Goal: Use online tool/utility: Utilize a website feature to perform a specific function

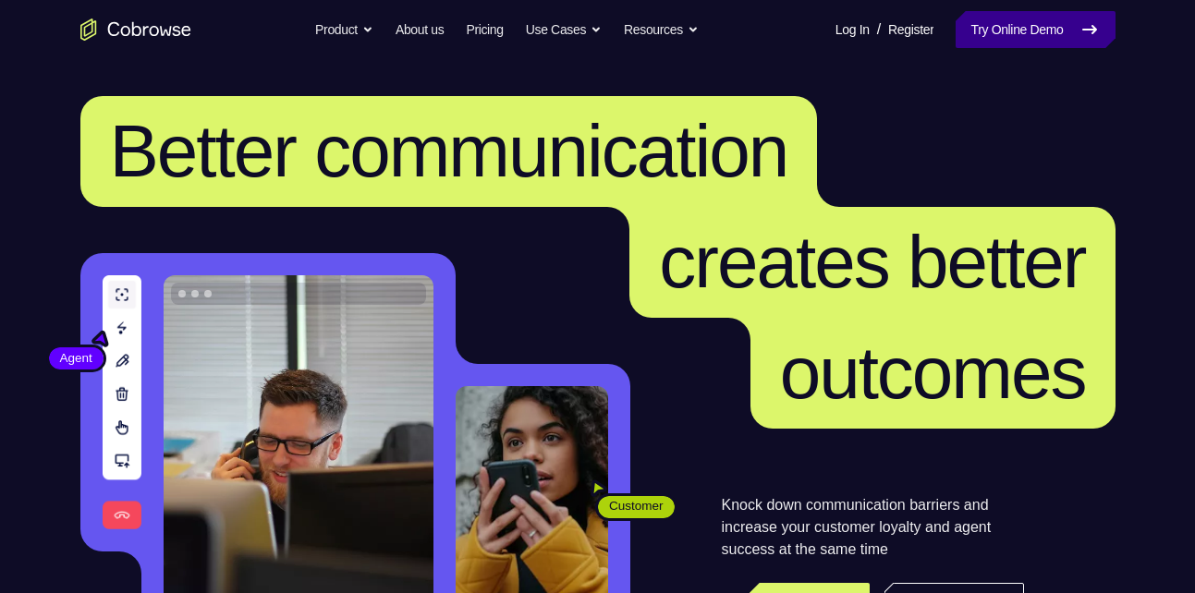
click at [988, 38] on link "Try Online Demo" at bounding box center [1035, 29] width 159 height 37
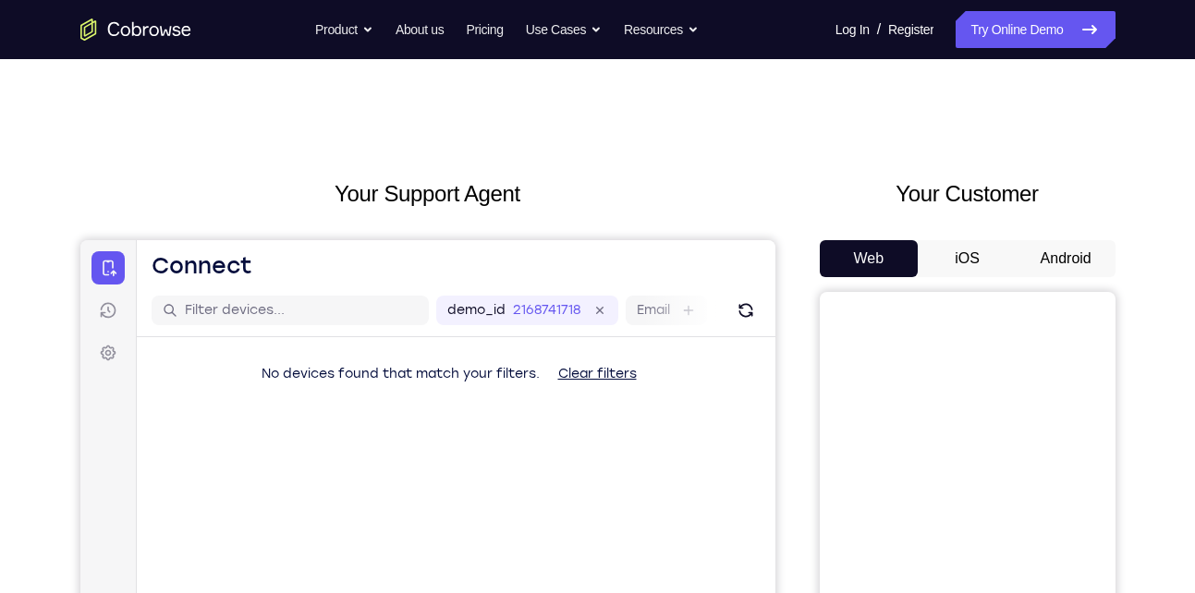
click at [1054, 251] on button "Android" at bounding box center [1066, 258] width 99 height 37
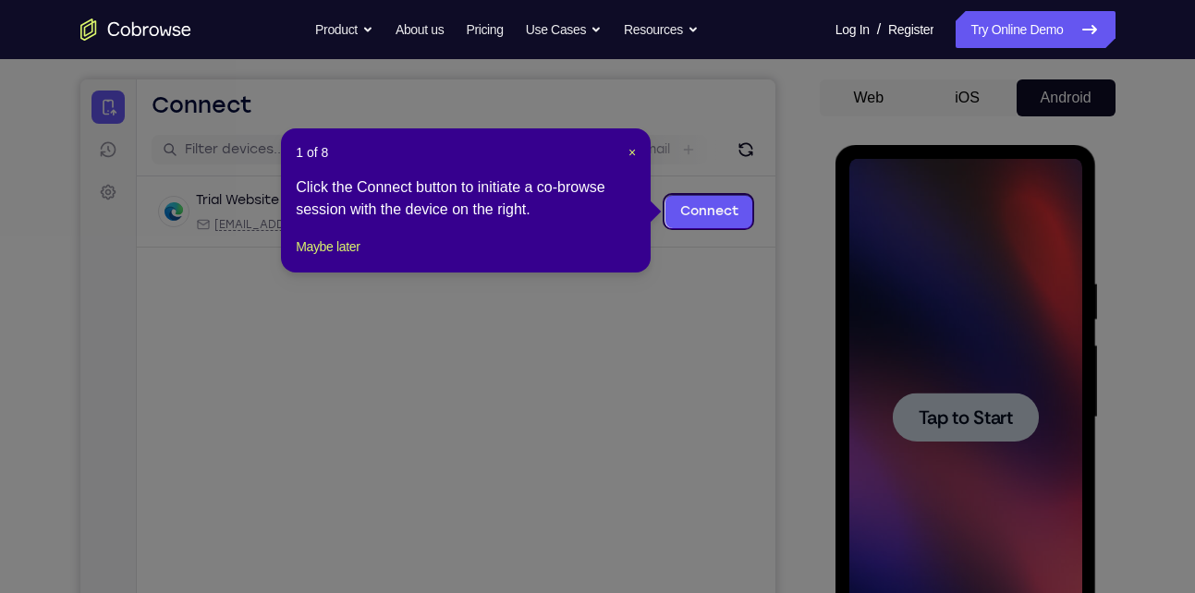
scroll to position [160, 0]
click at [635, 153] on span "×" at bounding box center [631, 153] width 7 height 15
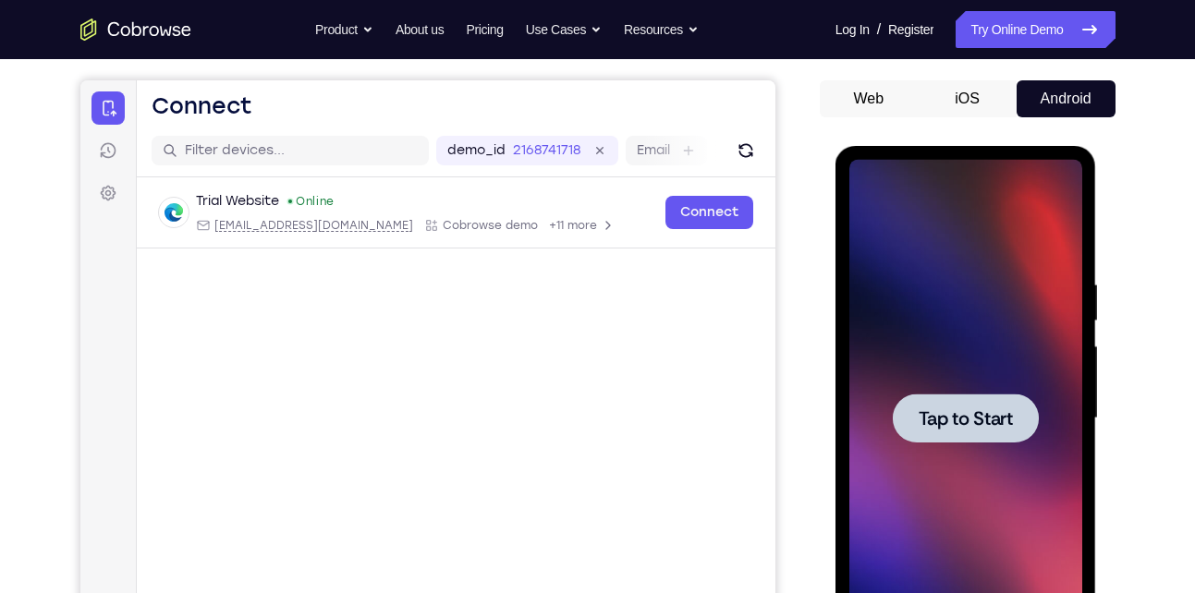
click at [966, 296] on div at bounding box center [965, 418] width 233 height 517
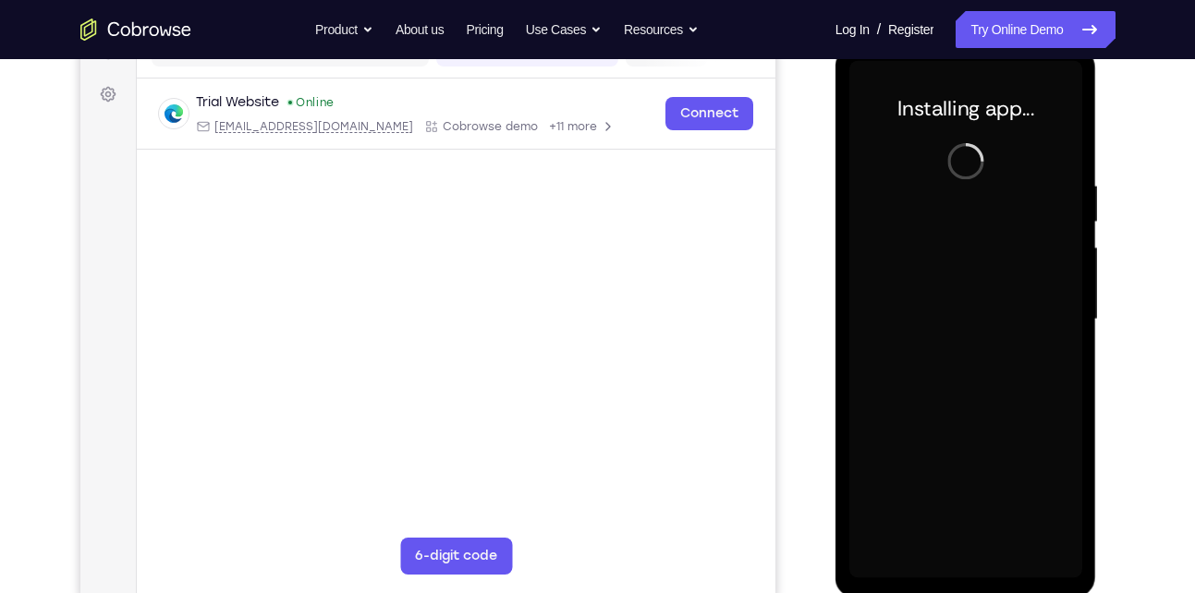
scroll to position [260, 0]
click at [969, 575] on div at bounding box center [965, 318] width 233 height 517
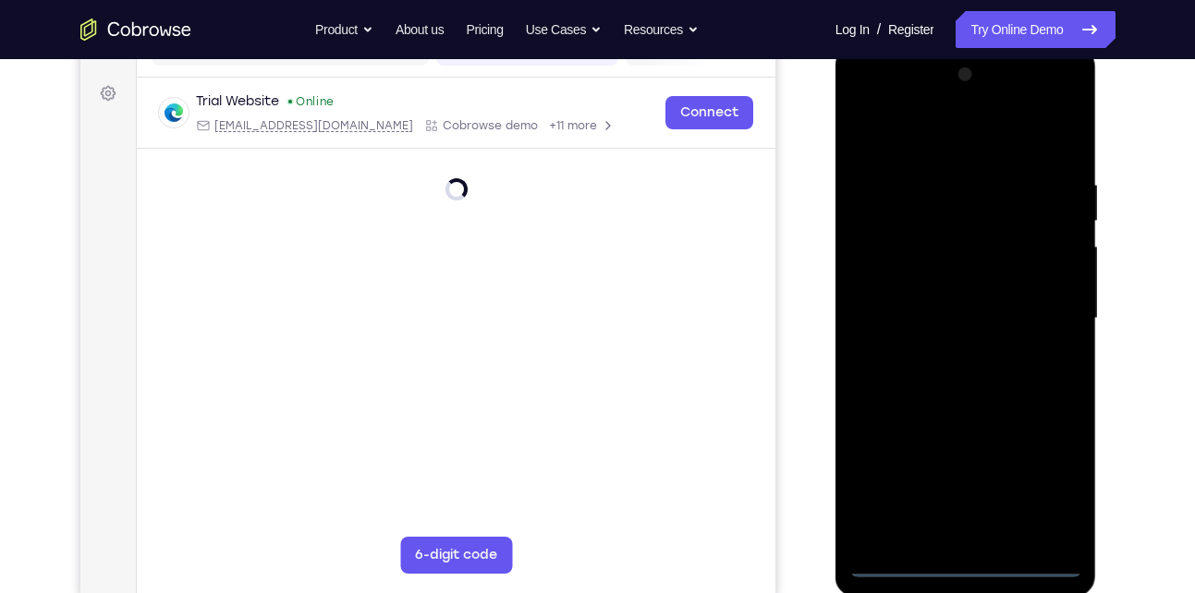
click at [969, 561] on div at bounding box center [965, 318] width 233 height 517
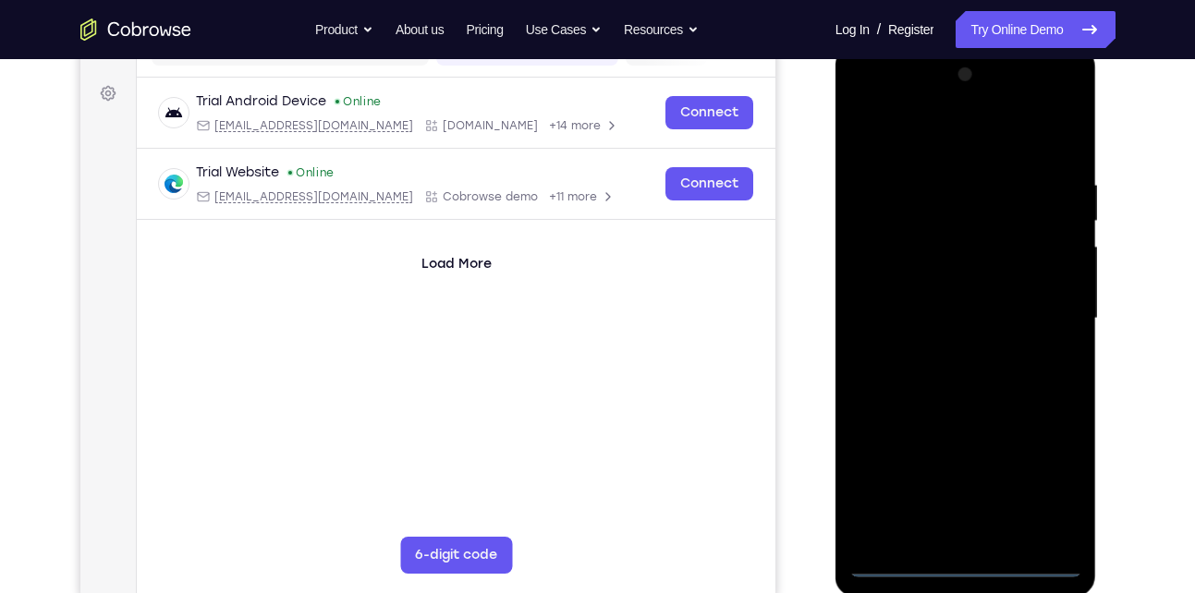
click at [1051, 469] on div at bounding box center [965, 318] width 233 height 517
click at [860, 107] on div at bounding box center [965, 318] width 233 height 517
click at [1037, 306] on div at bounding box center [965, 318] width 233 height 517
click at [948, 349] on div at bounding box center [965, 318] width 233 height 517
click at [969, 408] on div at bounding box center [965, 318] width 233 height 517
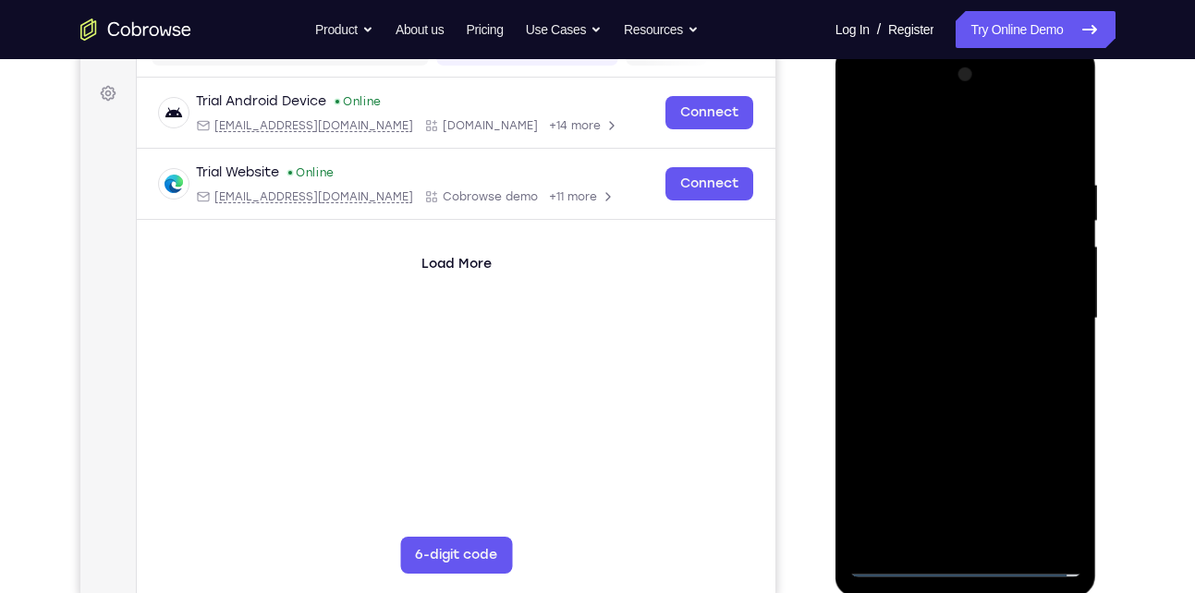
click at [980, 310] on div at bounding box center [965, 318] width 233 height 517
click at [913, 328] on div at bounding box center [965, 318] width 233 height 517
click at [955, 312] on div at bounding box center [965, 318] width 233 height 517
click at [997, 336] on div at bounding box center [965, 318] width 233 height 517
click at [966, 335] on div at bounding box center [965, 318] width 233 height 517
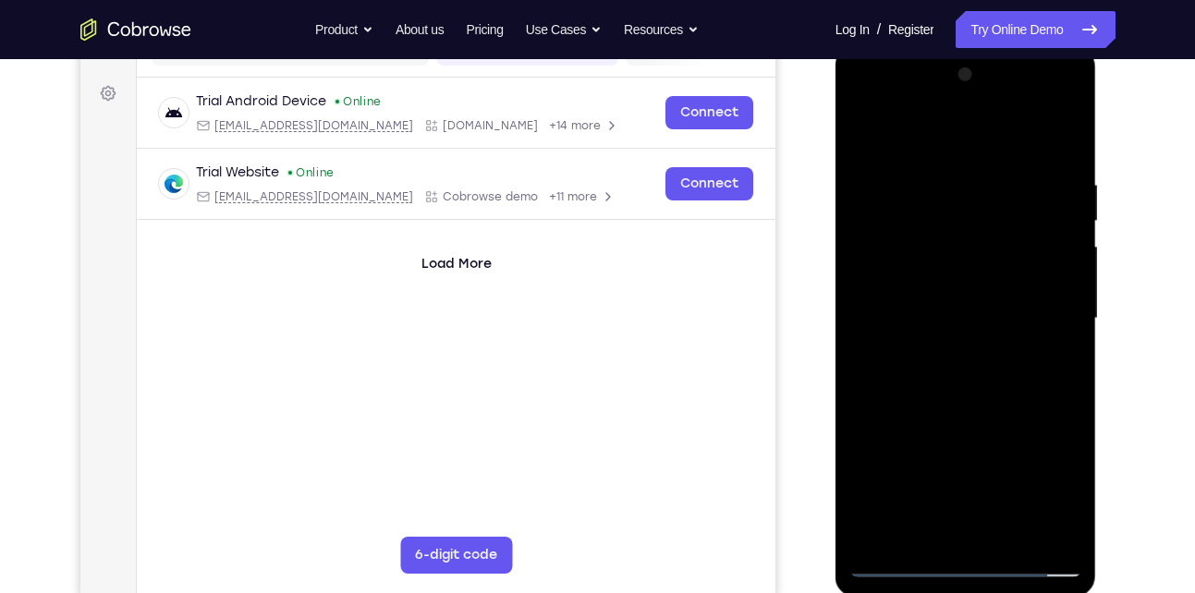
click at [1011, 137] on div at bounding box center [965, 318] width 233 height 517
click at [968, 161] on div at bounding box center [965, 318] width 233 height 517
click at [996, 409] on div at bounding box center [965, 318] width 233 height 517
click at [1017, 290] on div at bounding box center [965, 318] width 233 height 517
drag, startPoint x: 994, startPoint y: 440, endPoint x: 959, endPoint y: 203, distance: 239.2
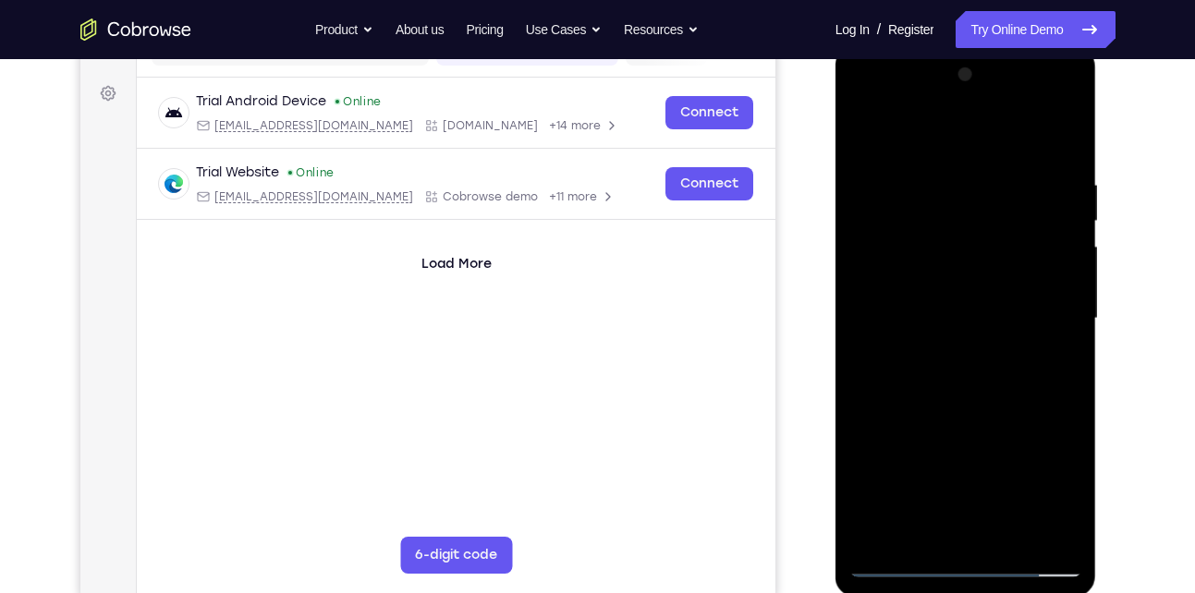
click at [959, 203] on div at bounding box center [965, 318] width 233 height 517
click at [983, 520] on div at bounding box center [965, 318] width 233 height 517
click at [898, 284] on div at bounding box center [965, 318] width 233 height 517
click at [980, 345] on div at bounding box center [965, 318] width 233 height 517
click at [931, 356] on div at bounding box center [965, 318] width 233 height 517
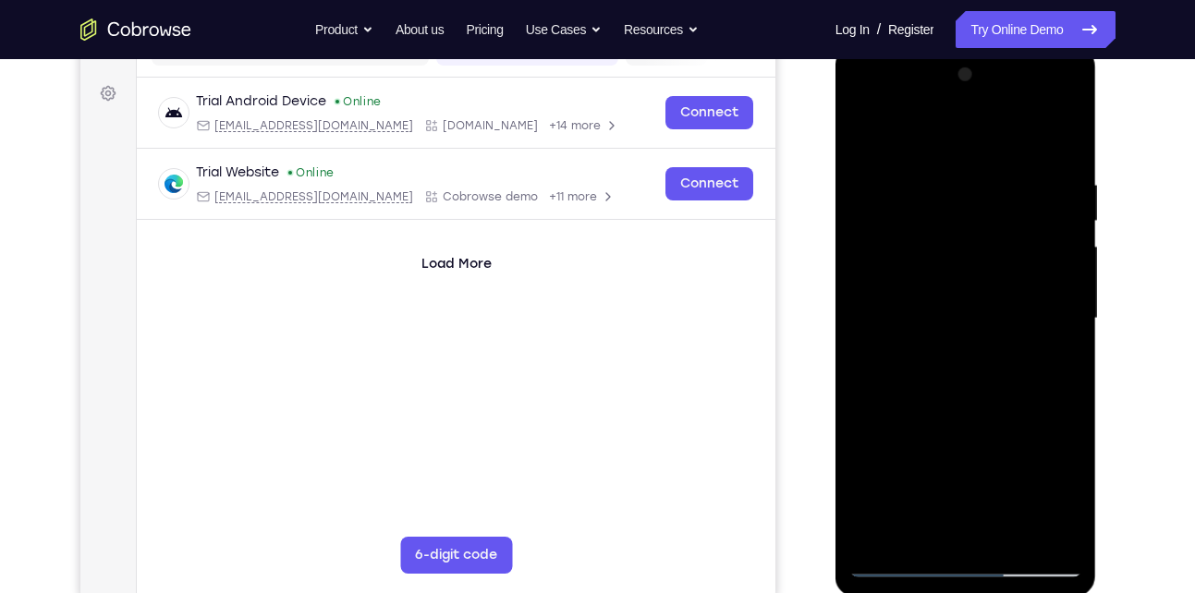
click at [990, 262] on div at bounding box center [965, 318] width 233 height 517
click at [859, 139] on div at bounding box center [965, 318] width 233 height 517
click at [950, 186] on div at bounding box center [965, 318] width 233 height 517
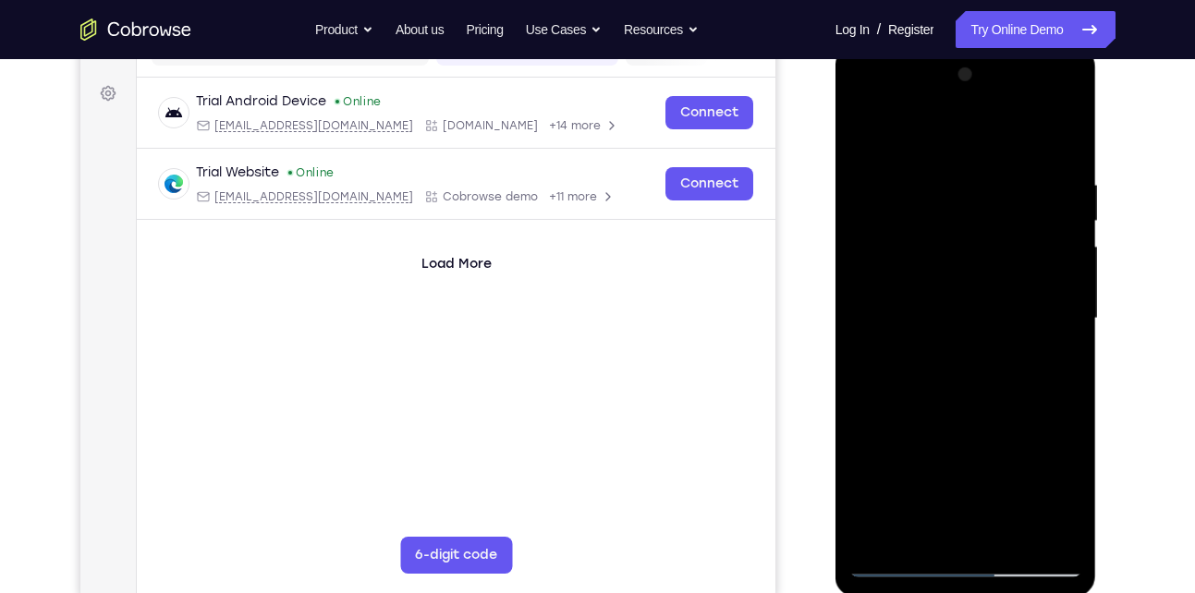
click at [950, 186] on div at bounding box center [965, 318] width 233 height 517
click at [1000, 298] on div at bounding box center [965, 318] width 233 height 517
click at [913, 410] on div at bounding box center [965, 318] width 233 height 517
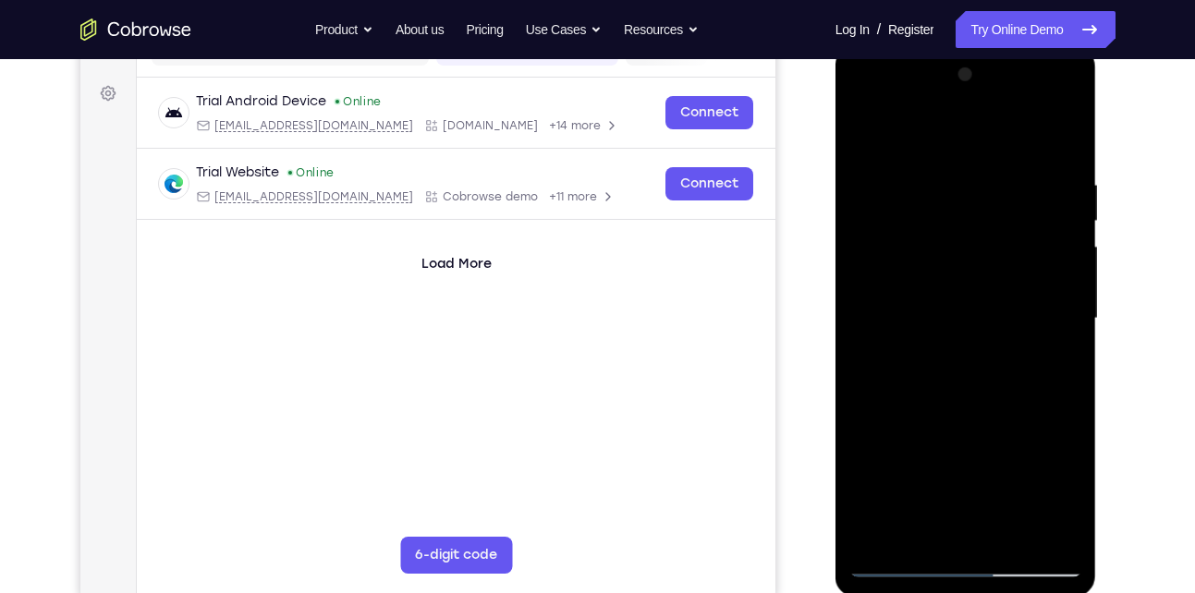
click at [913, 410] on div at bounding box center [965, 318] width 233 height 517
click at [910, 182] on div at bounding box center [965, 318] width 233 height 517
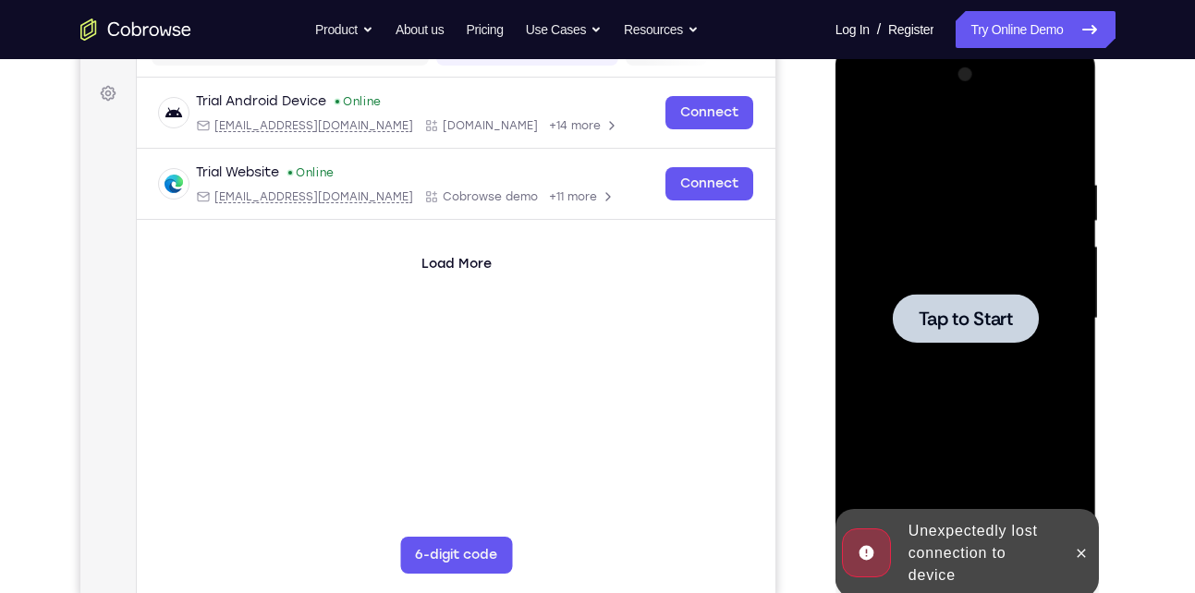
click at [984, 310] on span "Tap to Start" at bounding box center [966, 319] width 94 height 18
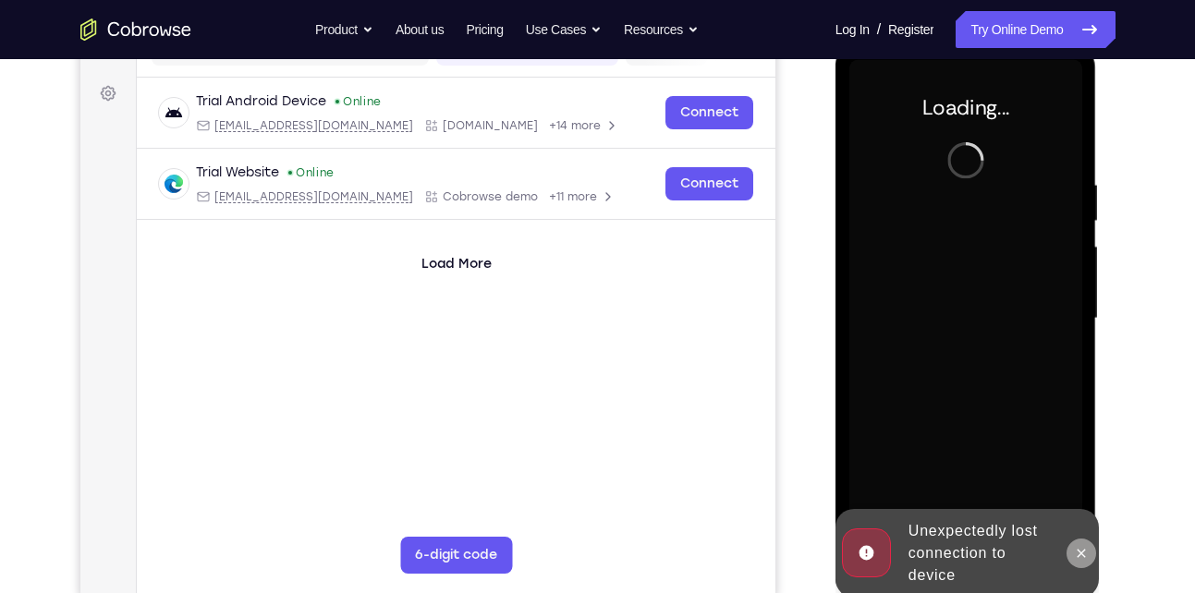
click at [1083, 554] on icon at bounding box center [1081, 553] width 15 height 15
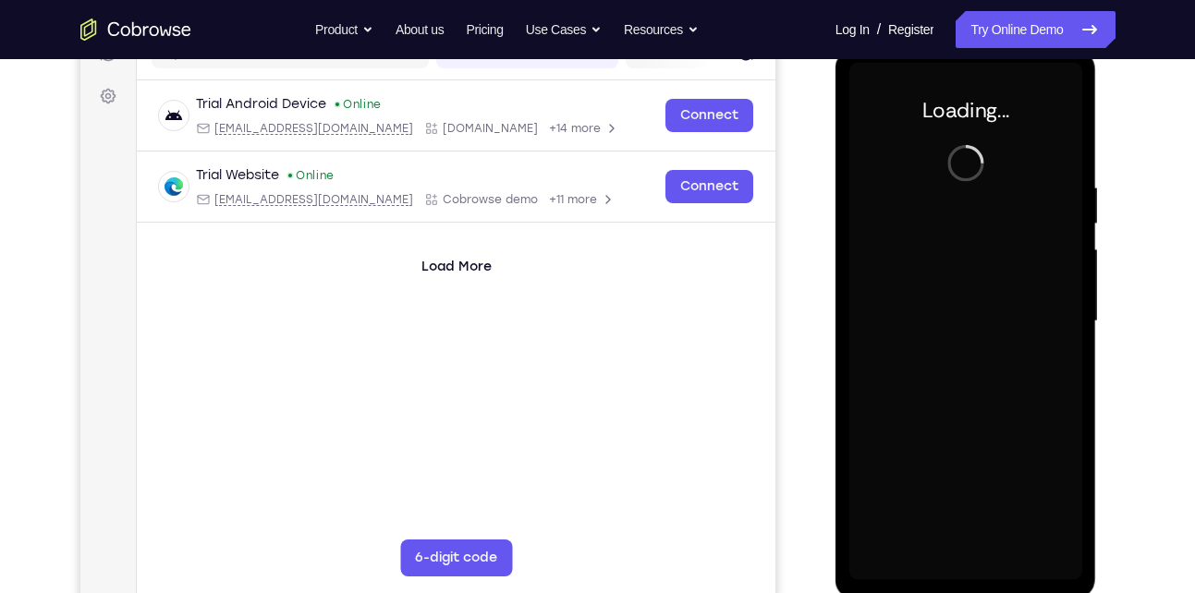
scroll to position [258, 0]
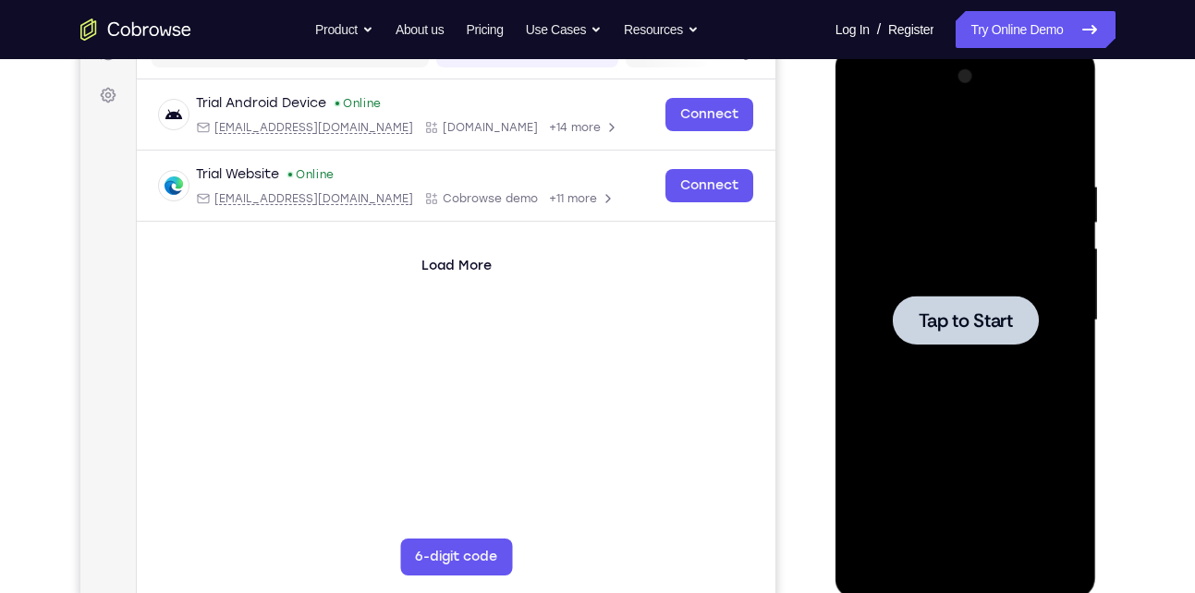
click at [996, 358] on div at bounding box center [965, 320] width 233 height 517
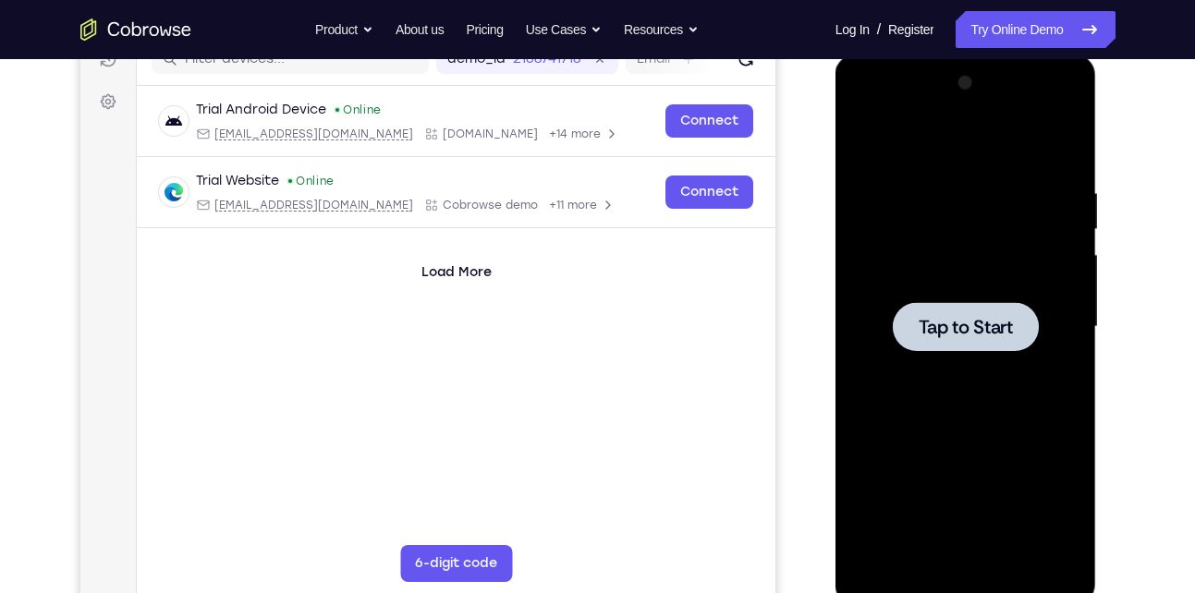
click at [977, 346] on div at bounding box center [966, 326] width 146 height 49
click at [954, 268] on div at bounding box center [965, 326] width 233 height 517
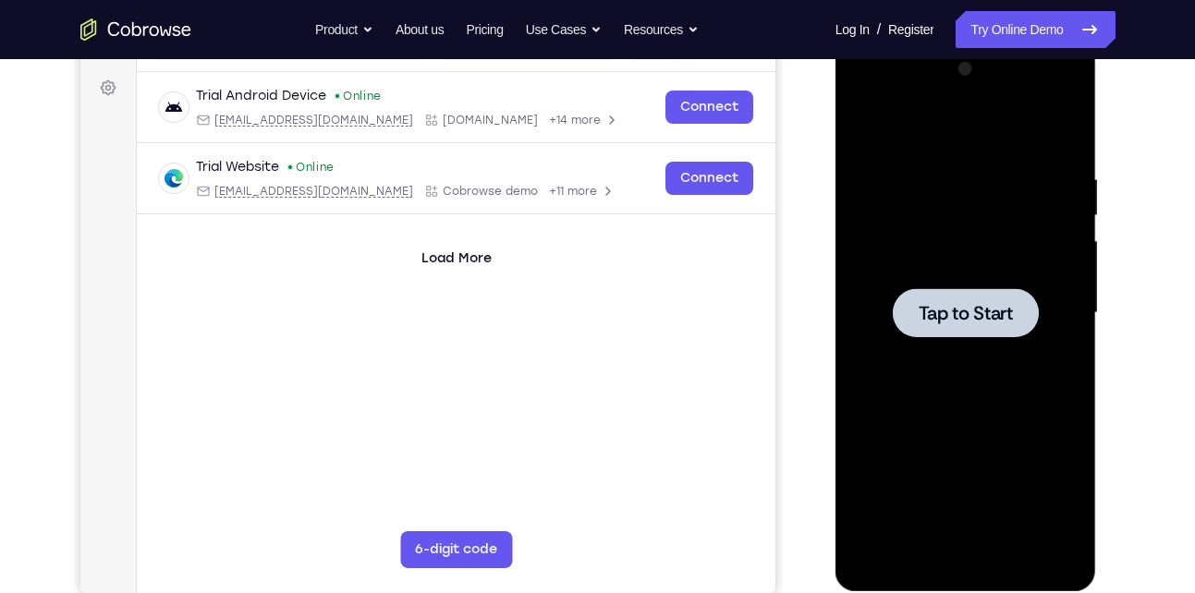
scroll to position [266, 0]
click at [954, 268] on div at bounding box center [965, 312] width 233 height 517
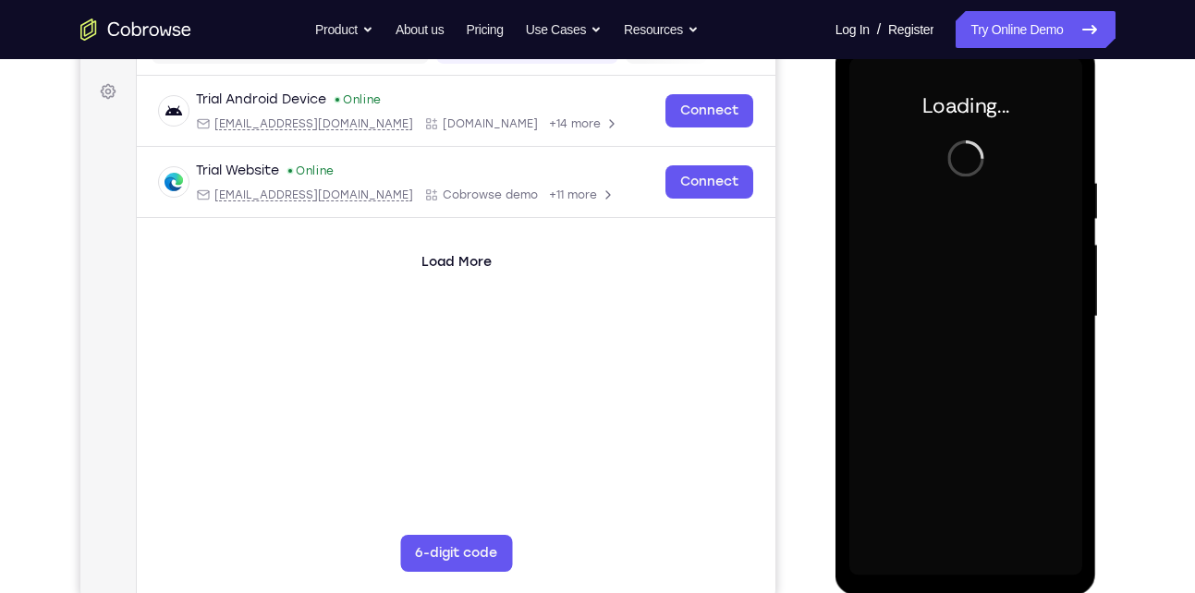
scroll to position [261, 0]
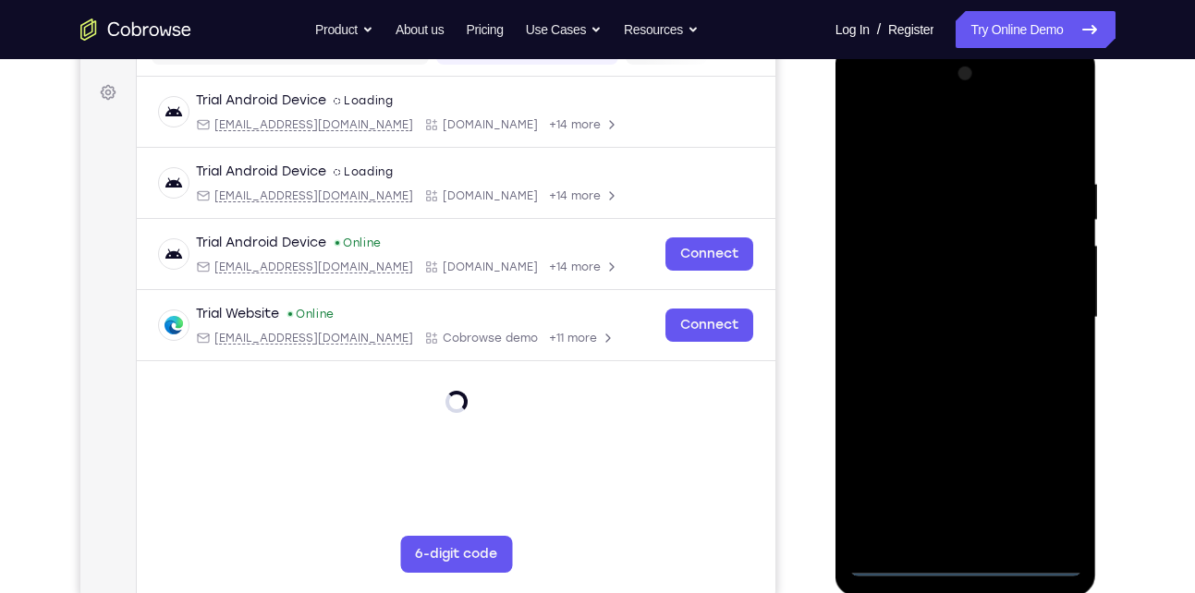
click at [972, 568] on div at bounding box center [965, 317] width 233 height 517
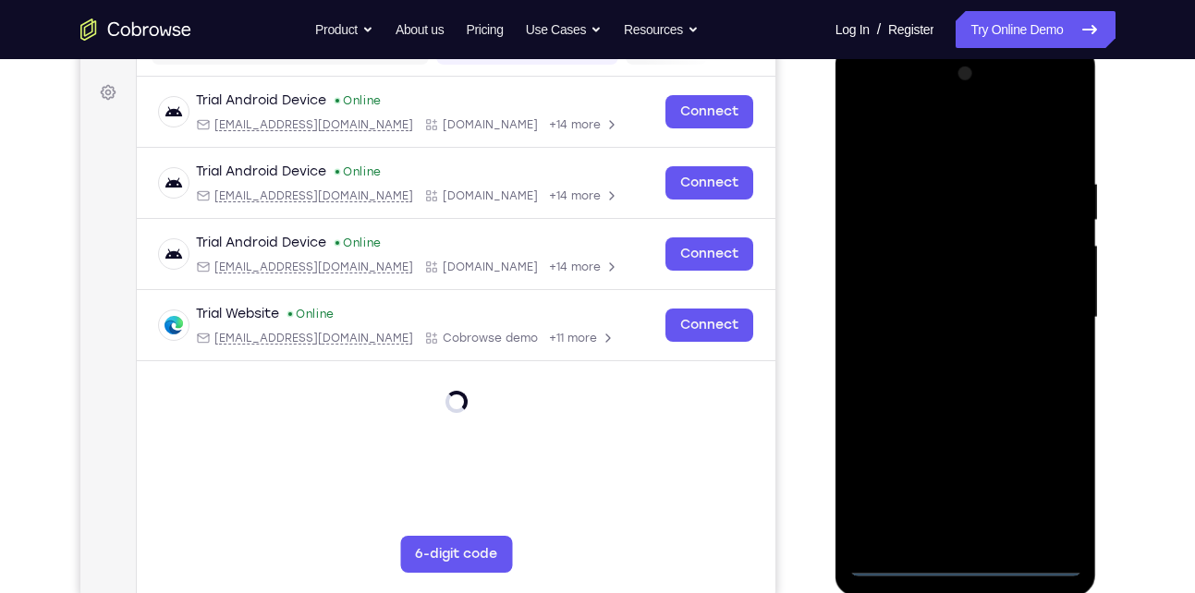
click at [1053, 484] on div at bounding box center [965, 317] width 233 height 517
click at [861, 100] on div at bounding box center [965, 317] width 233 height 517
click at [881, 99] on div at bounding box center [965, 317] width 233 height 517
click at [1050, 311] on div at bounding box center [965, 317] width 233 height 517
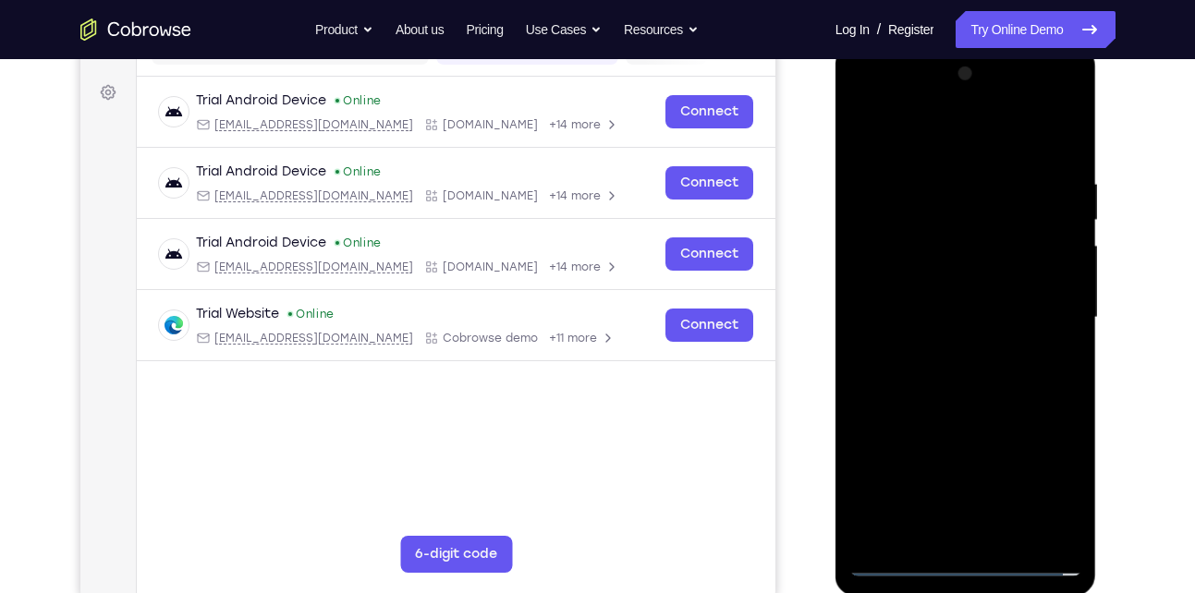
click at [941, 348] on div at bounding box center [965, 317] width 233 height 517
click at [987, 416] on div at bounding box center [965, 317] width 233 height 517
click at [951, 236] on div at bounding box center [965, 317] width 233 height 517
click at [983, 271] on div at bounding box center [965, 317] width 233 height 517
click at [944, 250] on div at bounding box center [965, 317] width 233 height 517
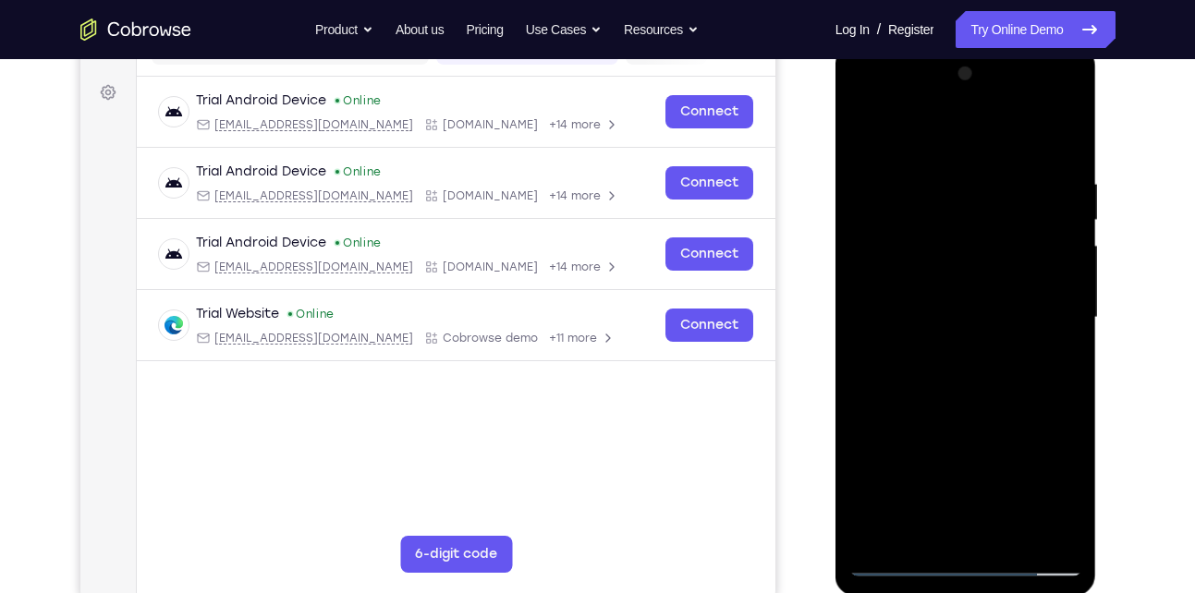
click at [906, 233] on div at bounding box center [965, 317] width 233 height 517
click at [978, 282] on div at bounding box center [965, 317] width 233 height 517
click at [998, 388] on div at bounding box center [965, 317] width 233 height 517
click at [1000, 174] on div at bounding box center [965, 317] width 233 height 517
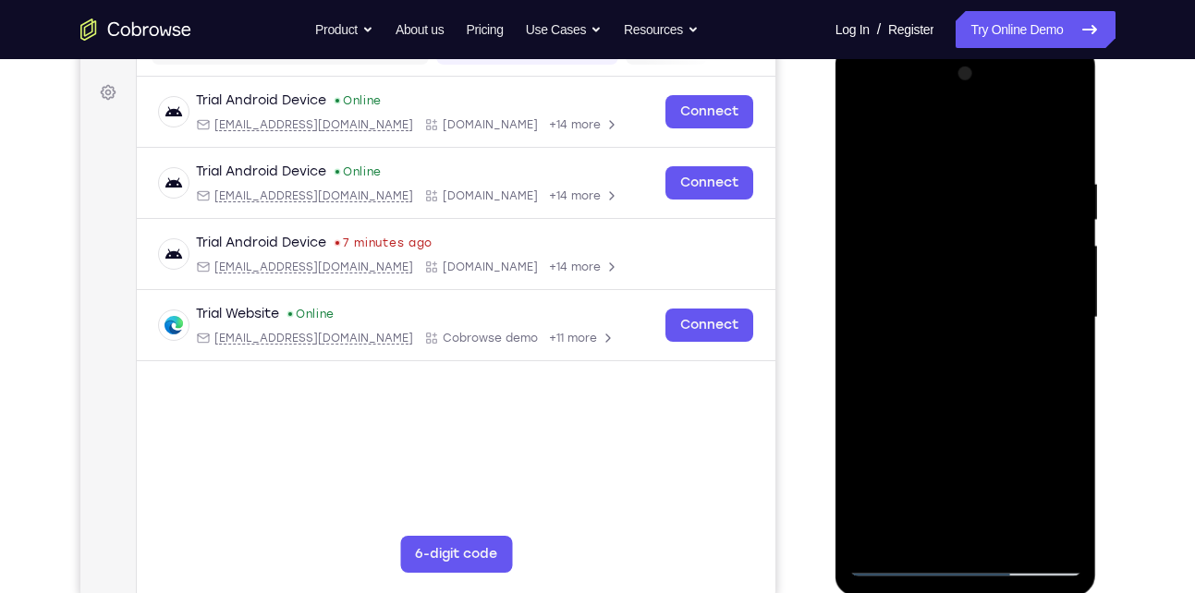
click at [1035, 528] on div at bounding box center [965, 317] width 233 height 517
click at [1063, 132] on div at bounding box center [965, 317] width 233 height 517
click at [1015, 546] on div at bounding box center [965, 317] width 233 height 517
click at [970, 425] on div at bounding box center [965, 317] width 233 height 517
click at [999, 290] on div at bounding box center [965, 317] width 233 height 517
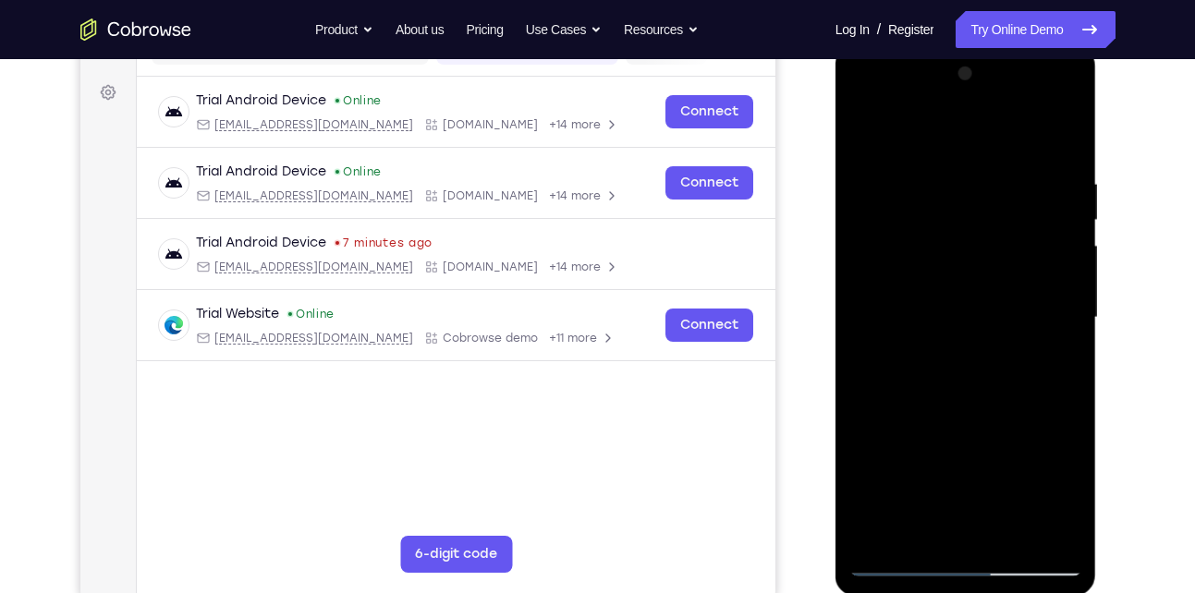
click at [907, 528] on div at bounding box center [965, 317] width 233 height 517
click at [1053, 359] on div at bounding box center [965, 317] width 233 height 517
click at [1056, 535] on div at bounding box center [965, 317] width 233 height 517
click at [931, 361] on div at bounding box center [965, 317] width 233 height 517
click at [898, 365] on div at bounding box center [965, 317] width 233 height 517
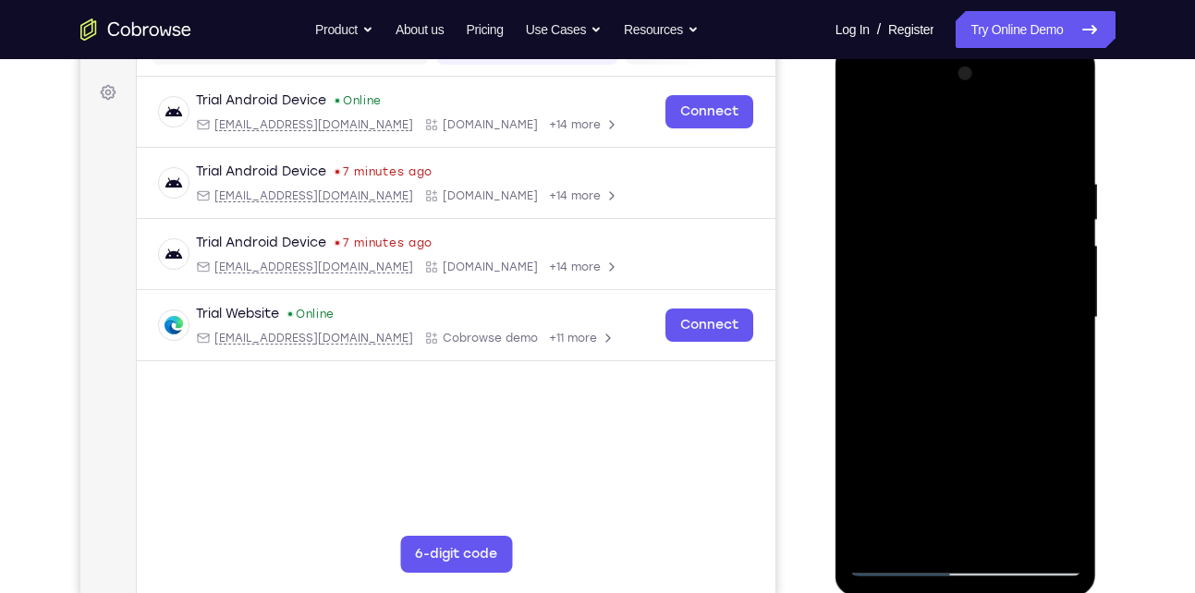
click at [937, 369] on div at bounding box center [965, 317] width 233 height 517
click at [869, 143] on div at bounding box center [965, 317] width 233 height 517
